Goal: Find specific page/section: Find specific page/section

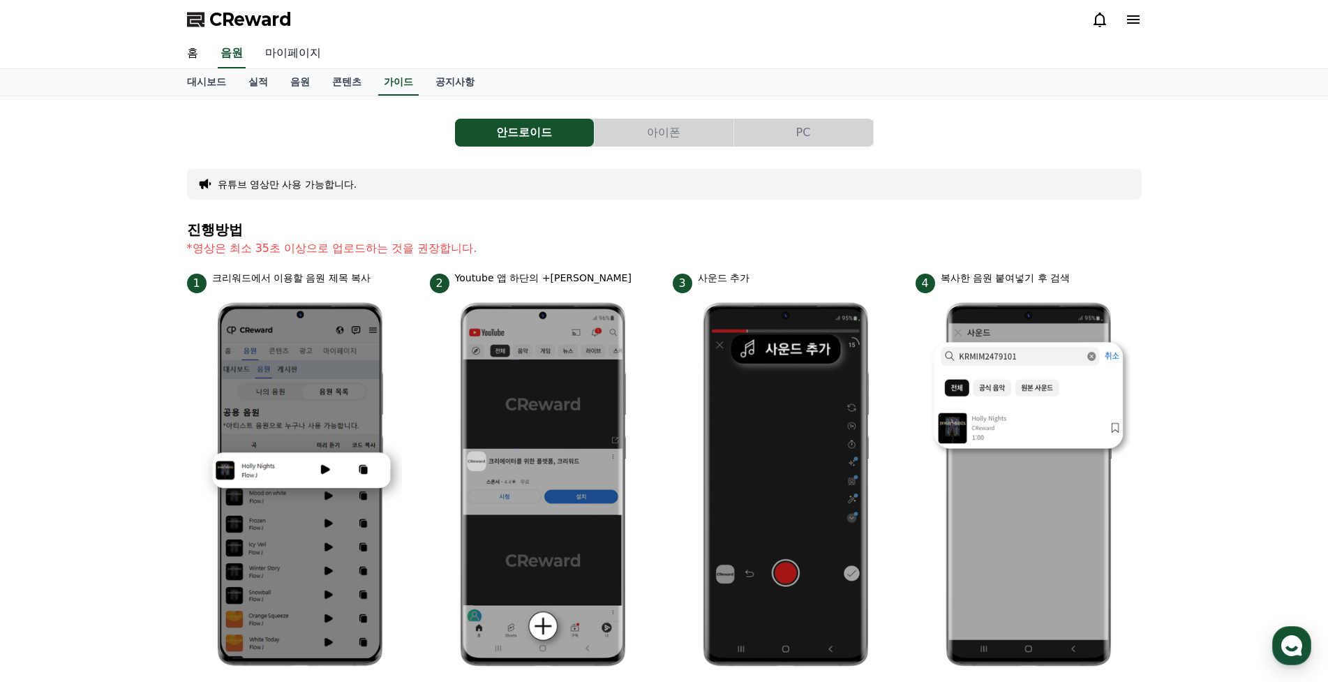
click at [295, 56] on link "마이페이지" at bounding box center [293, 53] width 78 height 29
select select "**********"
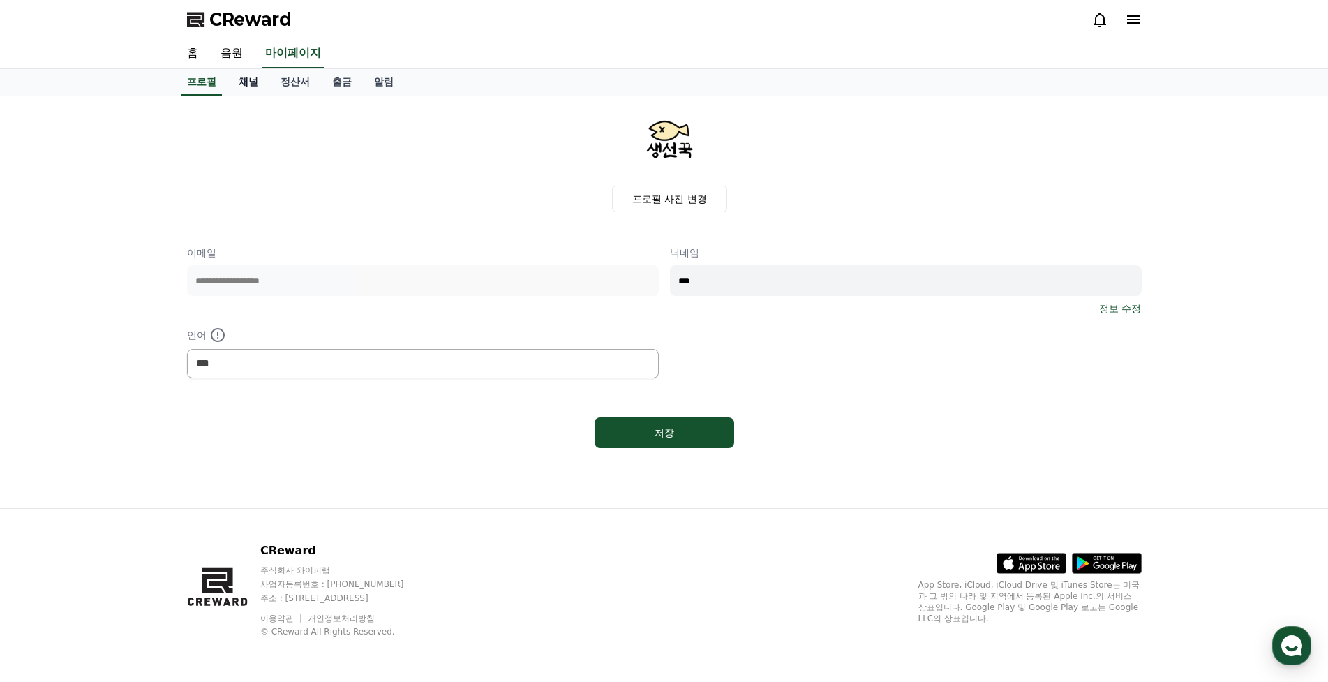
click at [250, 87] on link "채널" at bounding box center [249, 82] width 42 height 27
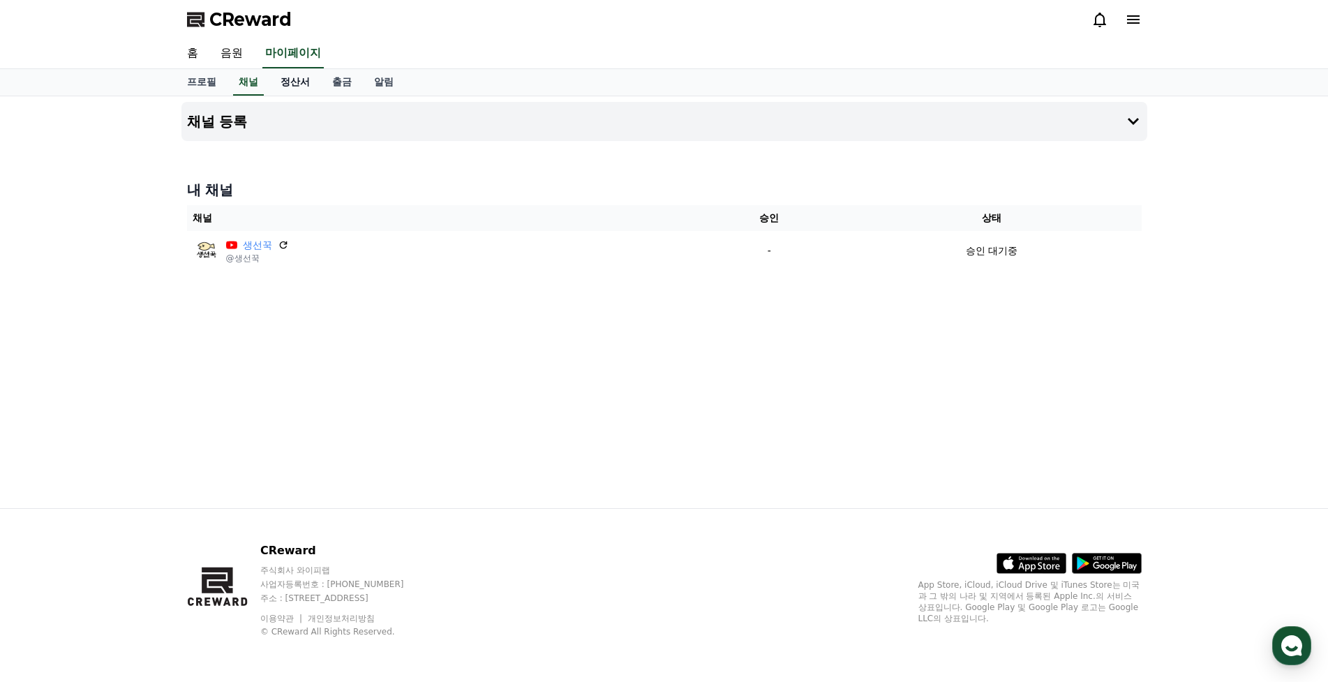
click at [300, 84] on link "정산서" at bounding box center [295, 82] width 52 height 27
